Goal: Navigation & Orientation: Find specific page/section

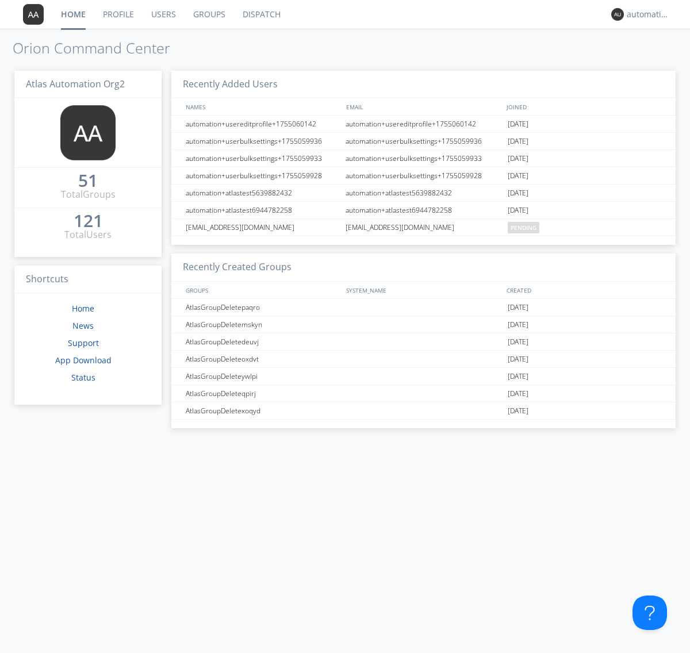
click at [260, 14] on link "Dispatch" at bounding box center [261, 14] width 55 height 29
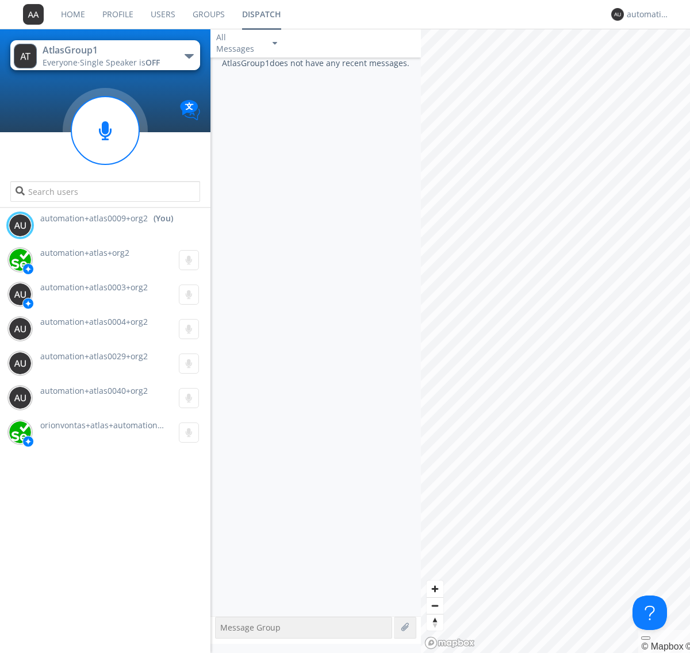
click at [189, 56] on div "button" at bounding box center [189, 56] width 9 height 5
click at [0, 0] on span "AtlasGroupDispatch5" at bounding box center [0, 0] width 0 height 0
click at [645, 14] on div "automation+atlas0009+org2" at bounding box center [648, 14] width 43 height 11
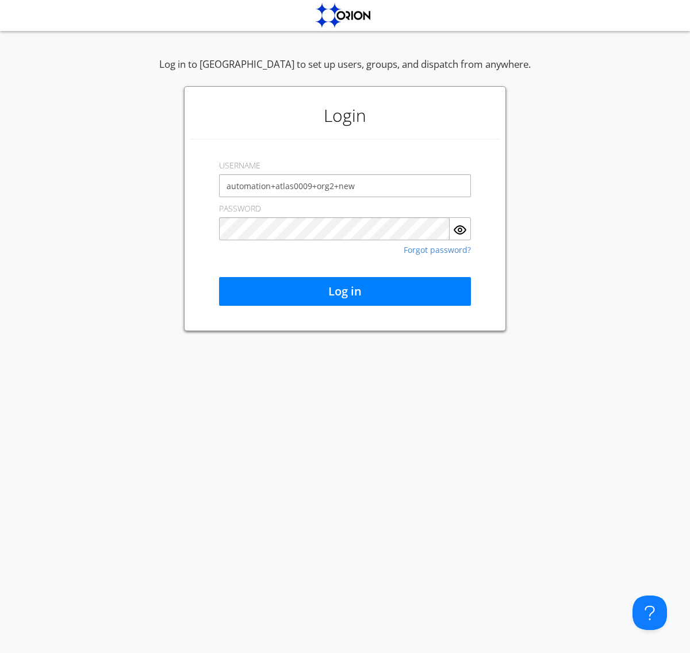
type input "automation+atlas0009+org2+new"
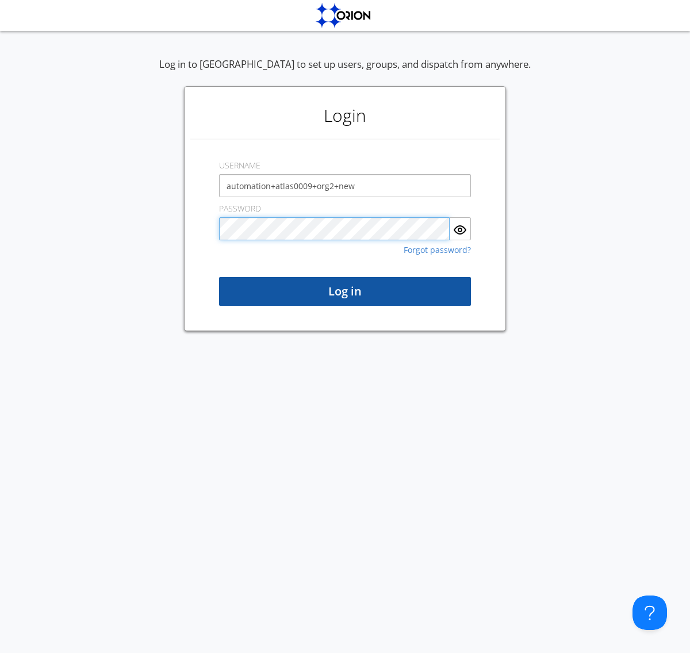
click at [345, 291] on button "Log in" at bounding box center [345, 291] width 252 height 29
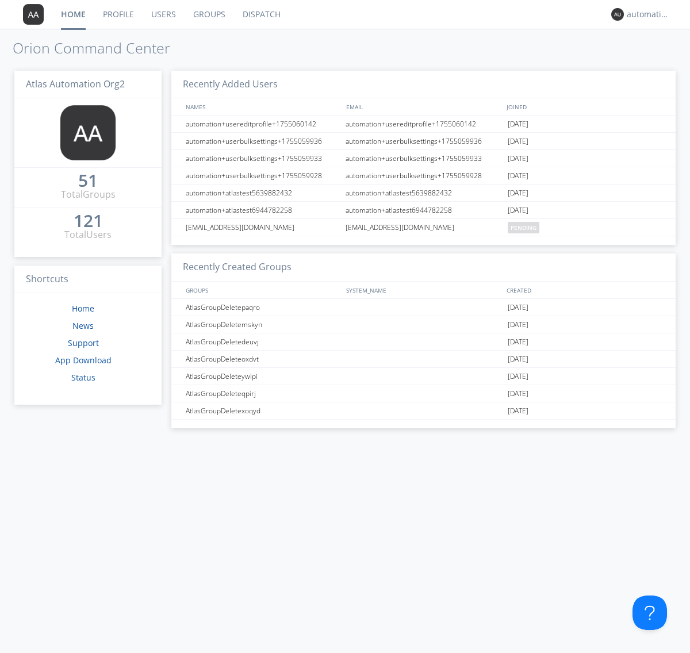
click at [260, 14] on link "Dispatch" at bounding box center [261, 14] width 55 height 29
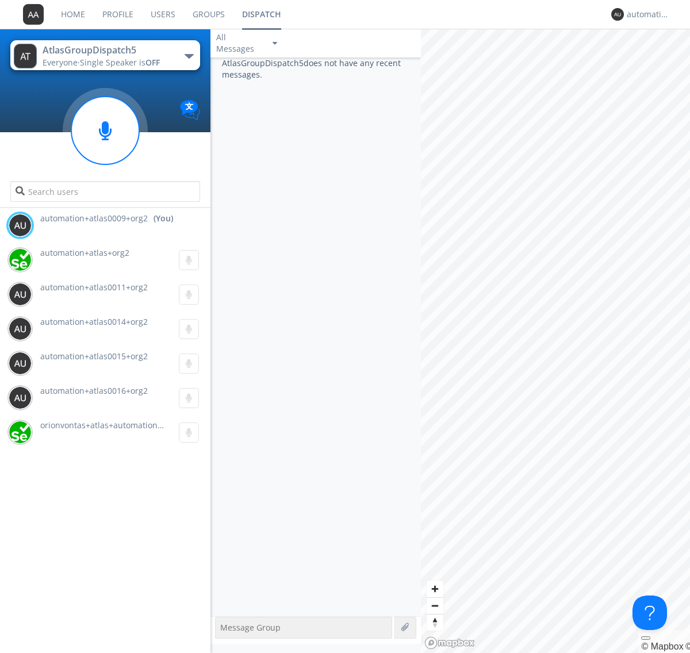
click at [189, 56] on div "button" at bounding box center [189, 56] width 9 height 5
click at [0, 0] on span "AtlasGroup1" at bounding box center [0, 0] width 0 height 0
click at [645, 14] on div "automation+atlas0009+org2" at bounding box center [648, 14] width 43 height 11
click at [654, 60] on div "Log Out" at bounding box center [653, 61] width 59 height 21
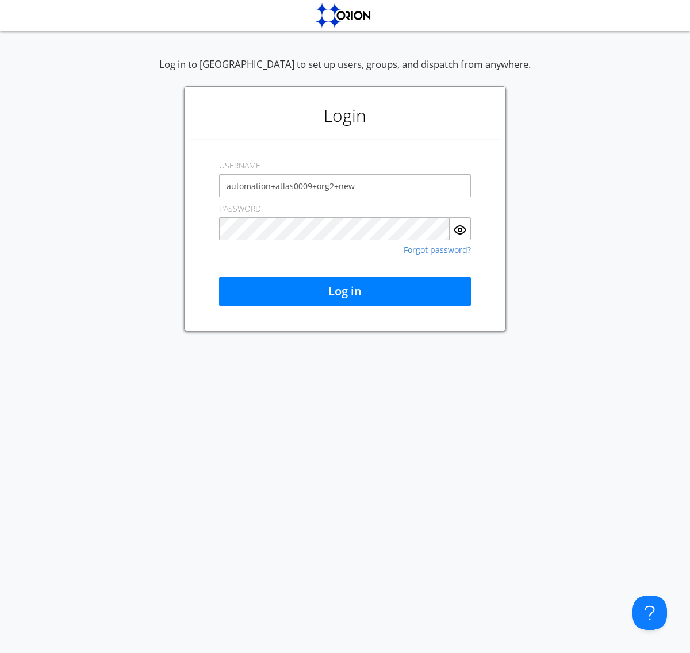
type input "automation+atlas0009+org2+new"
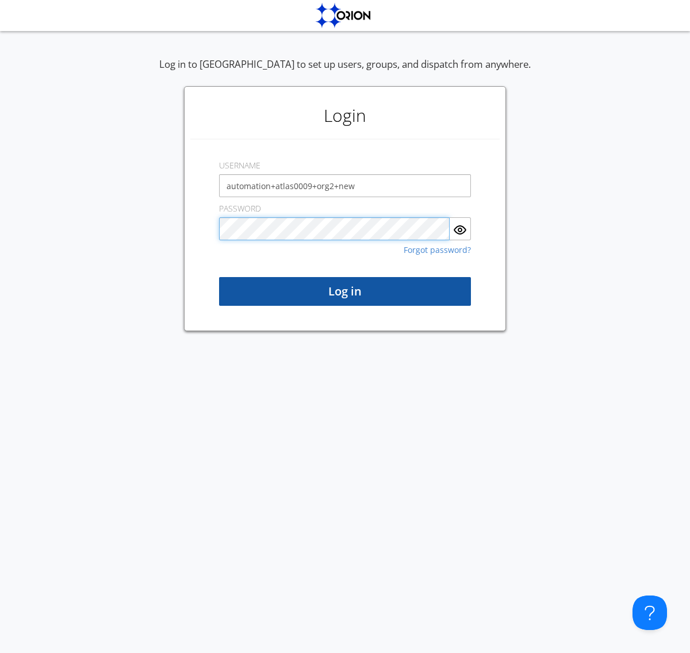
click at [345, 291] on button "Log in" at bounding box center [345, 291] width 252 height 29
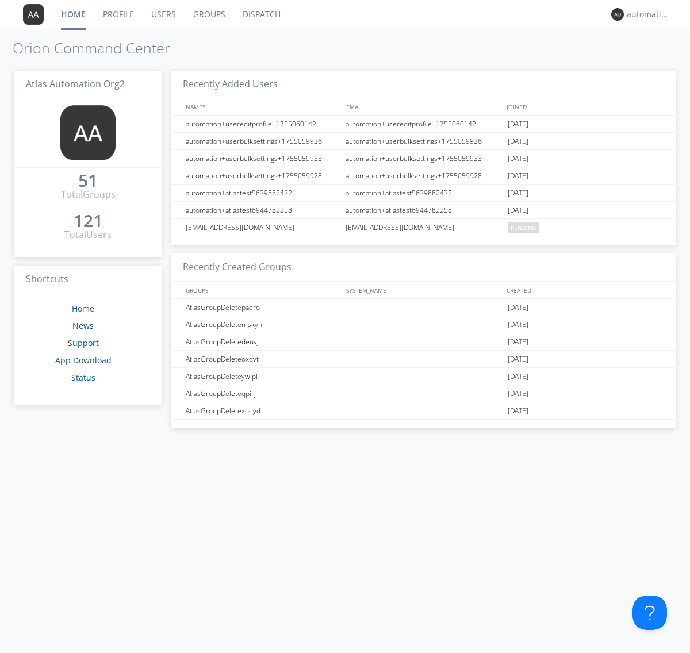
click at [260, 14] on link "Dispatch" at bounding box center [261, 14] width 55 height 29
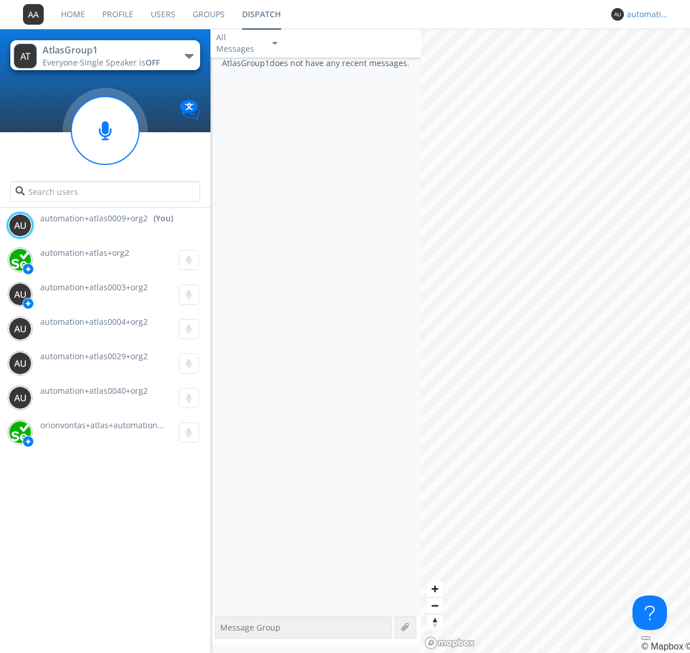
click at [645, 14] on div "automation+atlas0009+org2" at bounding box center [648, 14] width 43 height 11
